Goal: Task Accomplishment & Management: Use online tool/utility

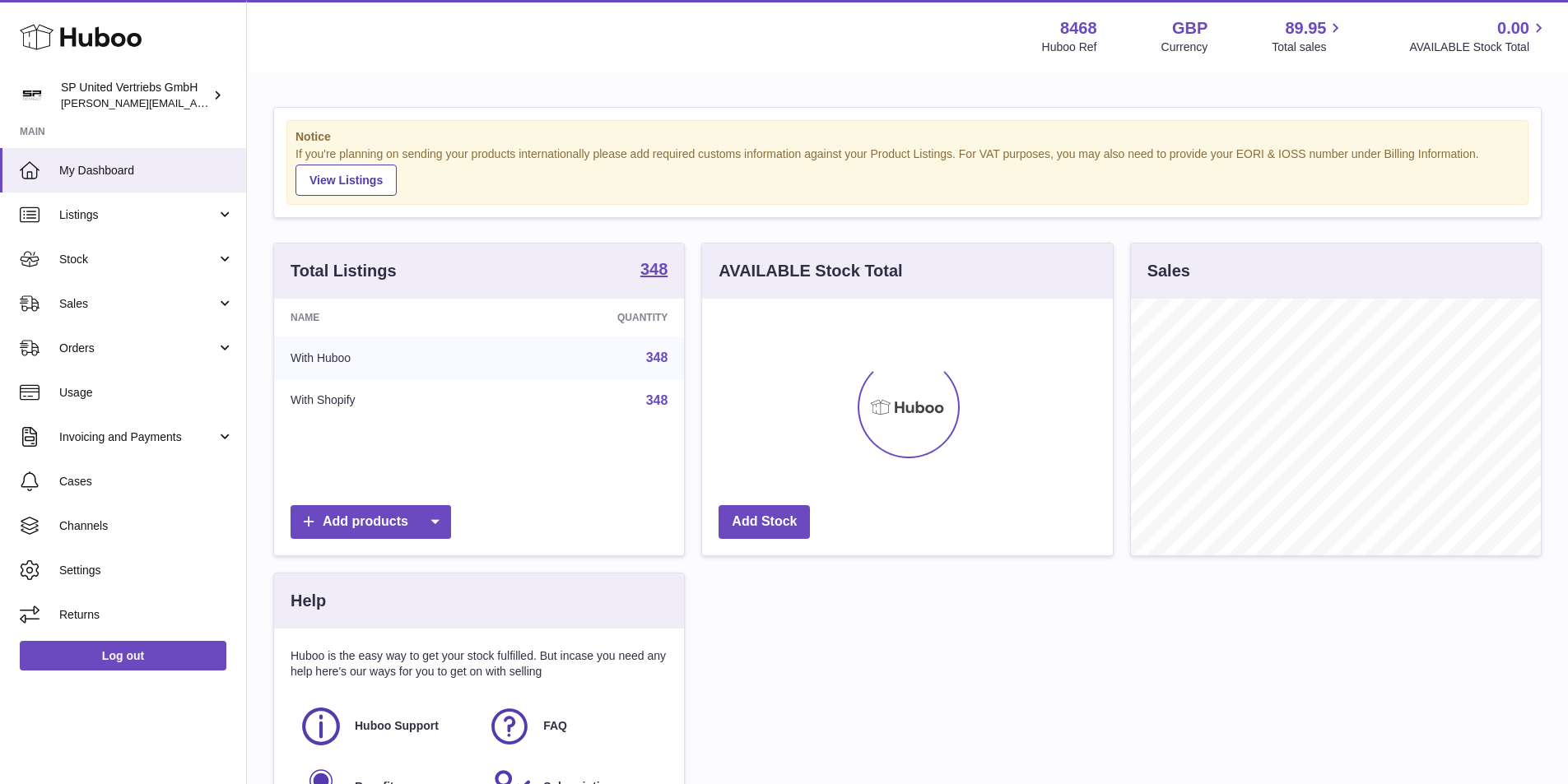
scroll to position [257, 411]
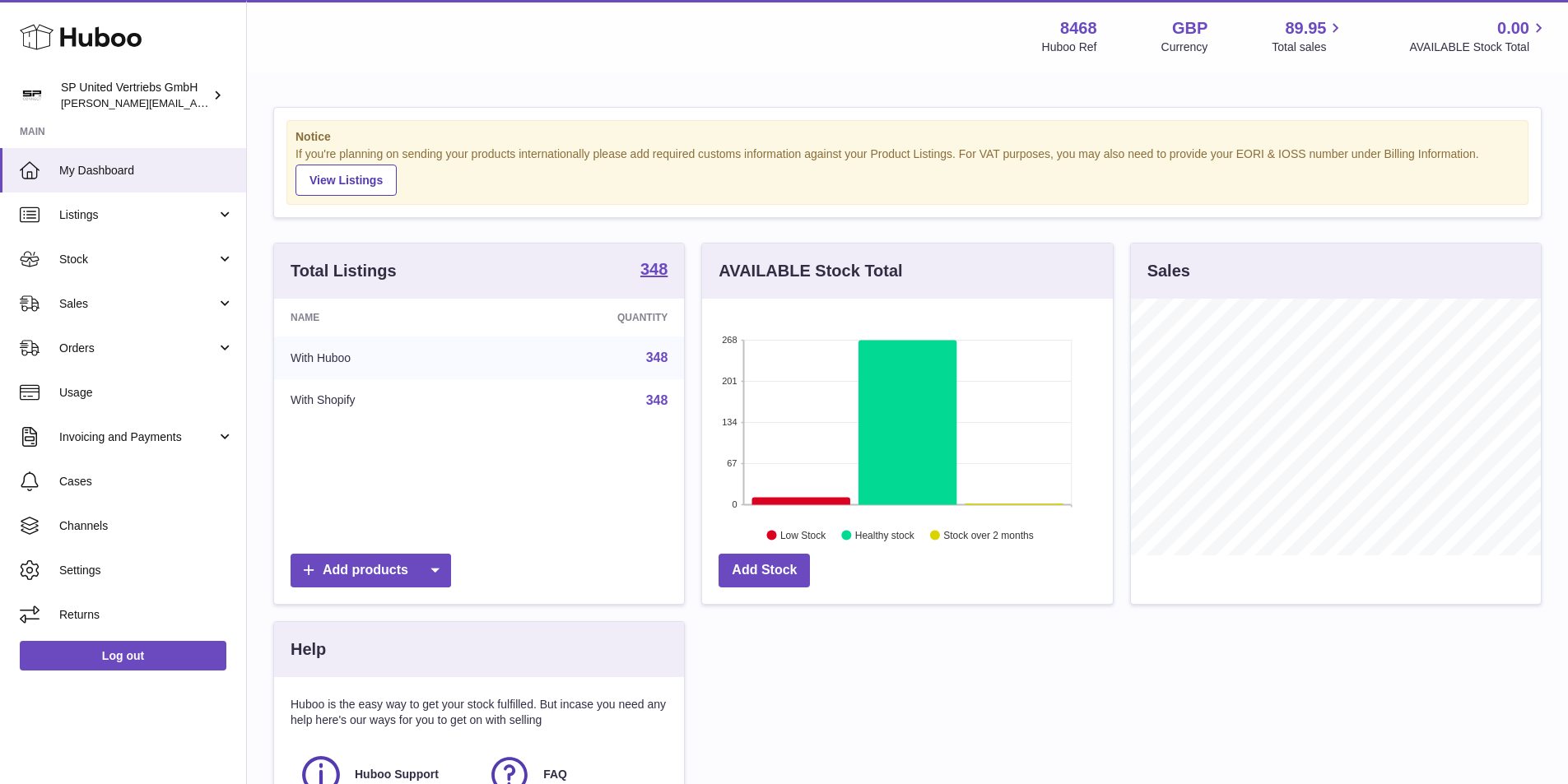
drag, startPoint x: 114, startPoint y: 300, endPoint x: 115, endPoint y: 343, distance: 43.0
click at [114, 300] on span "Sales" at bounding box center [138, 304] width 157 height 15
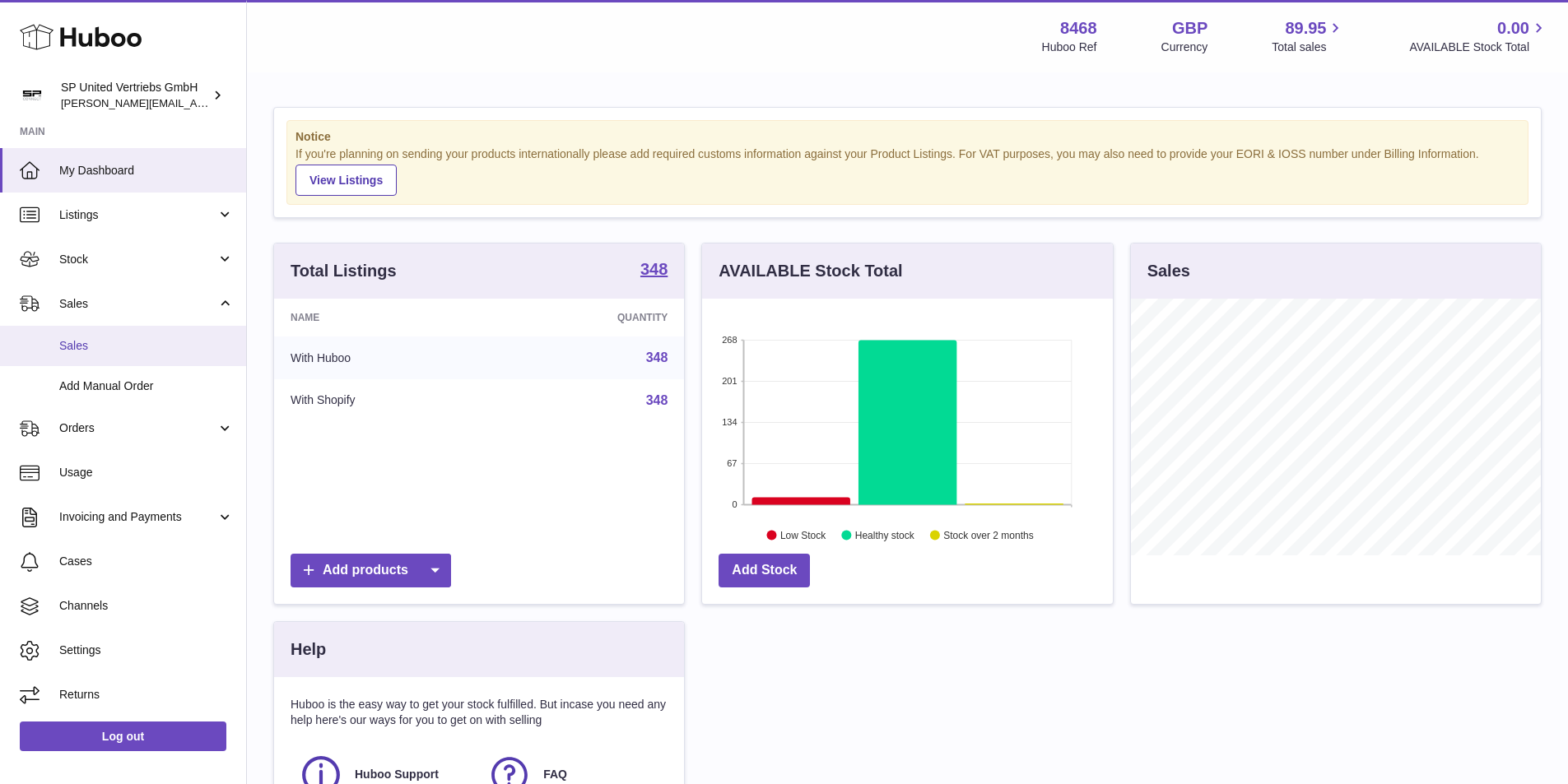
click at [119, 355] on link "Sales" at bounding box center [123, 346] width 246 height 40
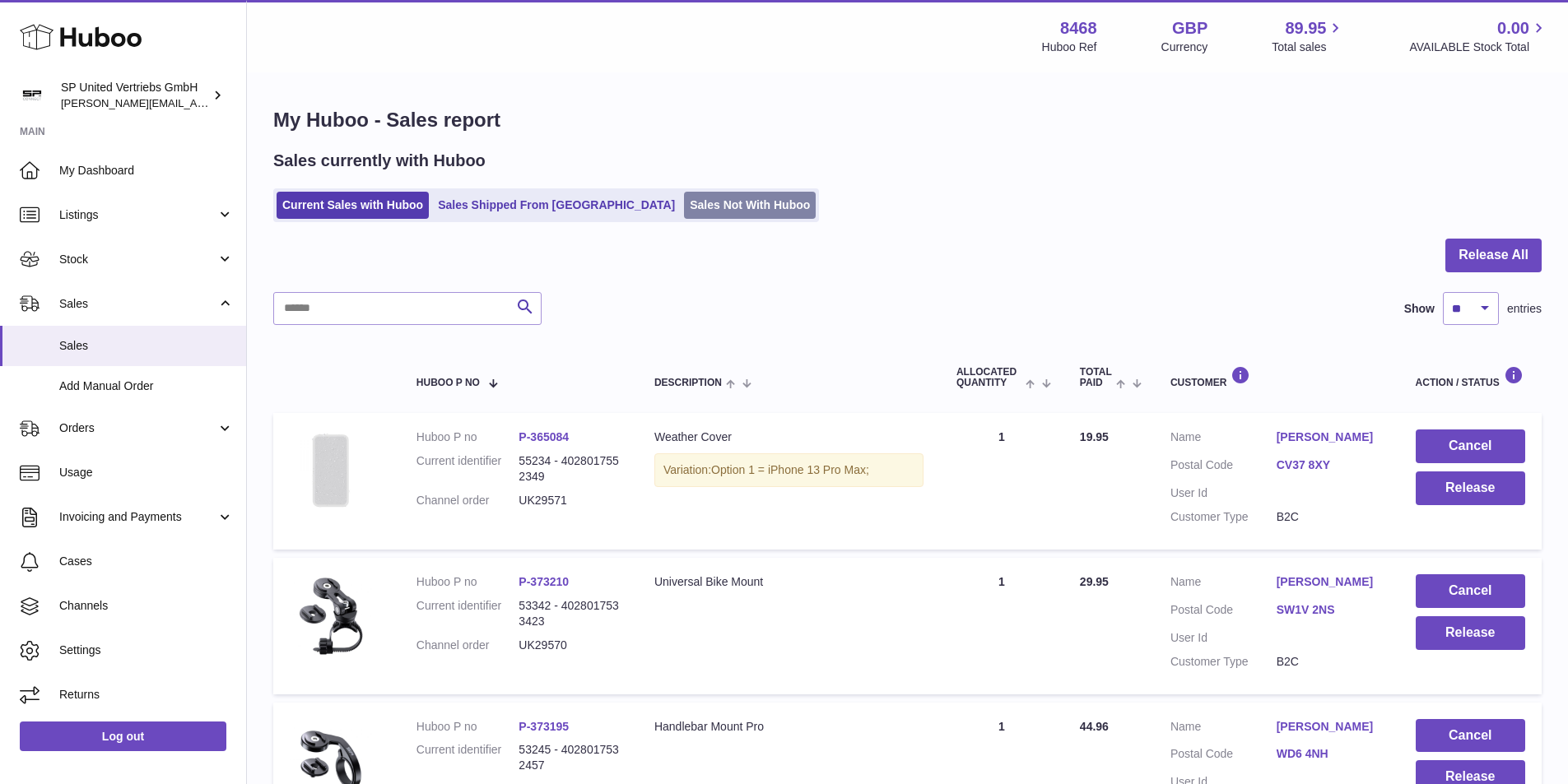
click at [691, 209] on link "Sales Not With Huboo" at bounding box center [749, 205] width 132 height 27
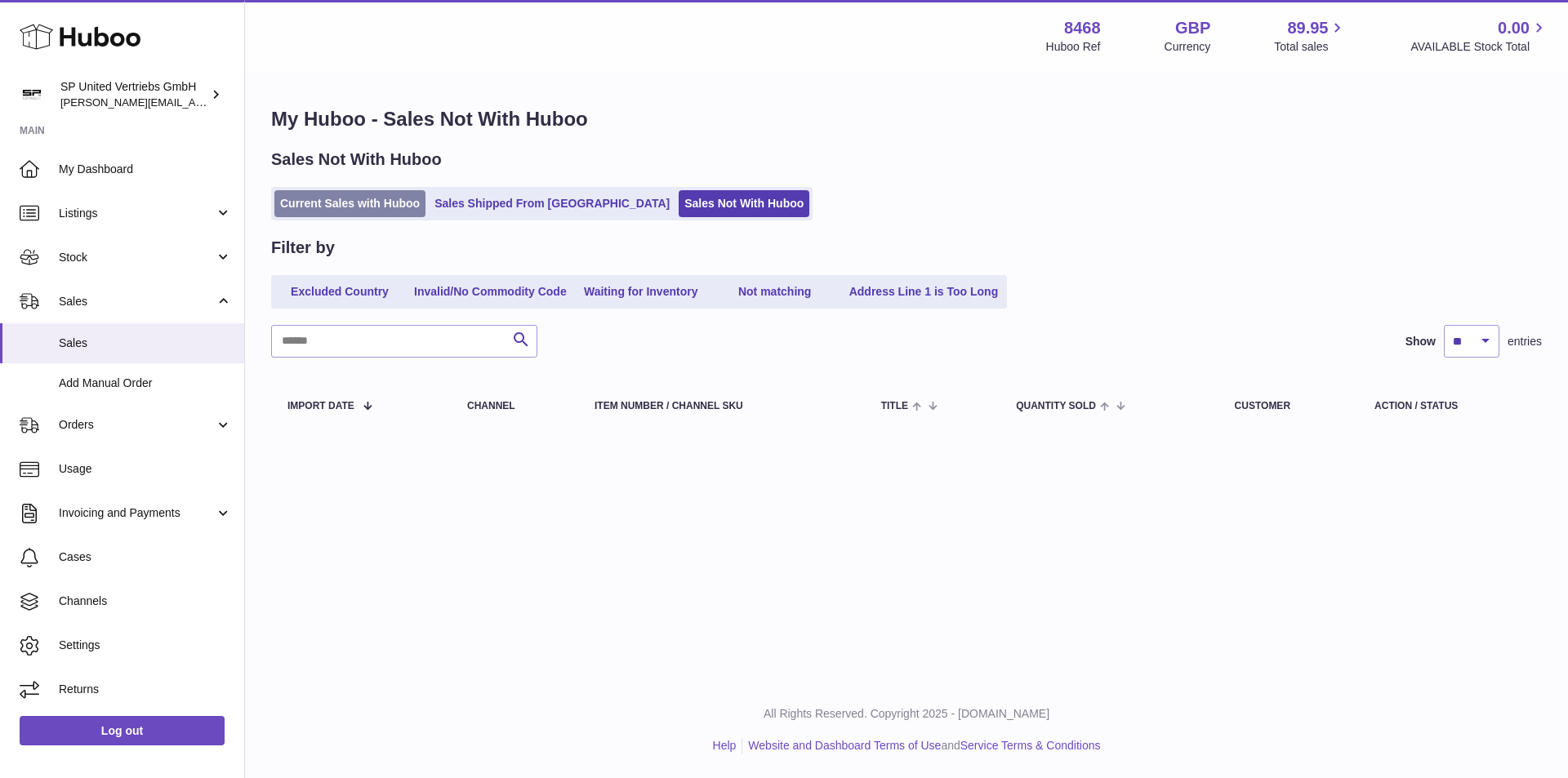
click at [352, 207] on link "Current Sales with Huboo" at bounding box center [350, 203] width 151 height 27
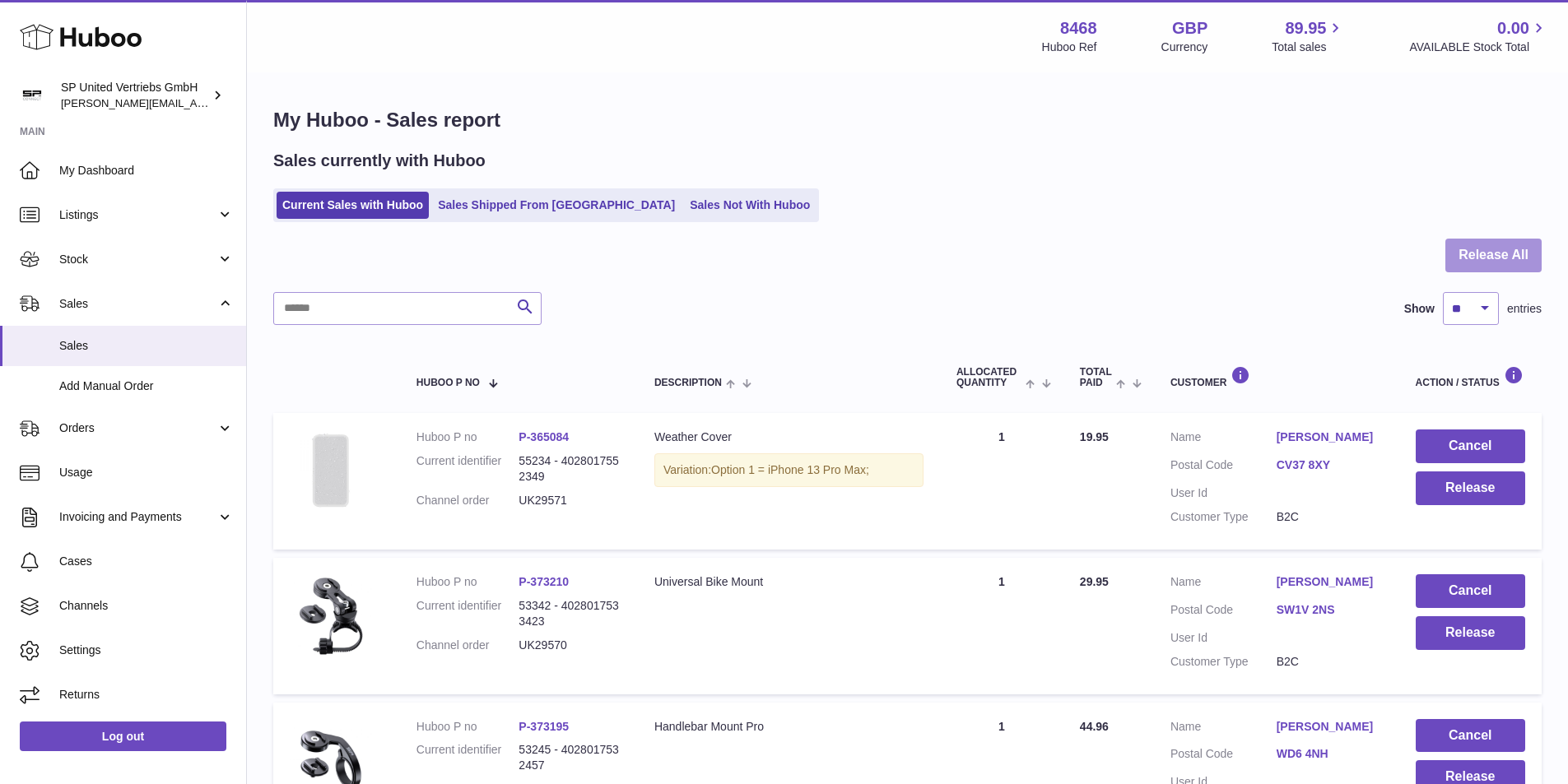
click at [1470, 261] on button "Release All" at bounding box center [1494, 255] width 96 height 34
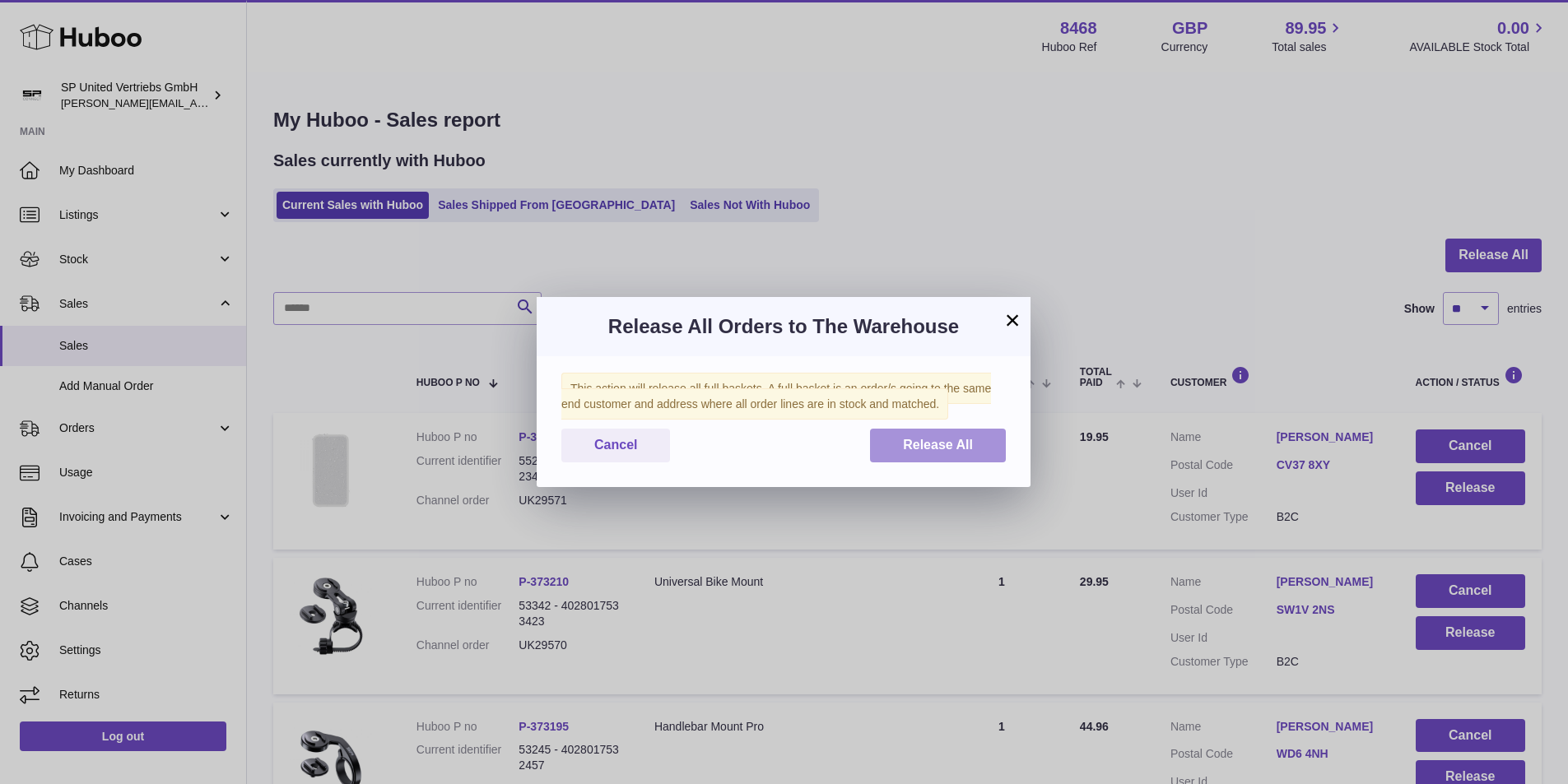
click at [889, 452] on button "Release All" at bounding box center [937, 445] width 136 height 34
